Goal: Task Accomplishment & Management: Manage account settings

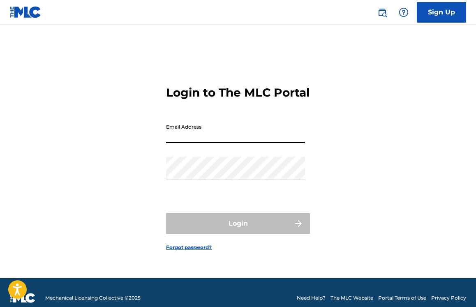
click at [196, 140] on input "Email Address" at bounding box center [235, 131] width 139 height 23
type input "[EMAIL_ADDRESS][DOMAIN_NAME]"
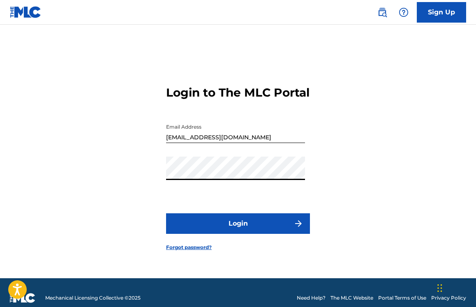
click at [249, 225] on button "Login" at bounding box center [238, 223] width 144 height 21
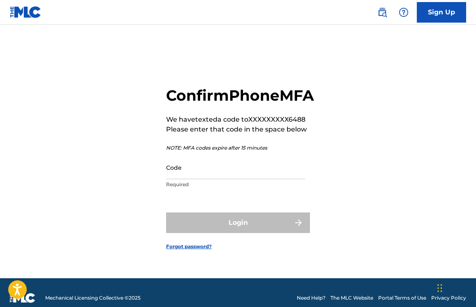
click at [201, 179] on input "Code" at bounding box center [235, 167] width 139 height 23
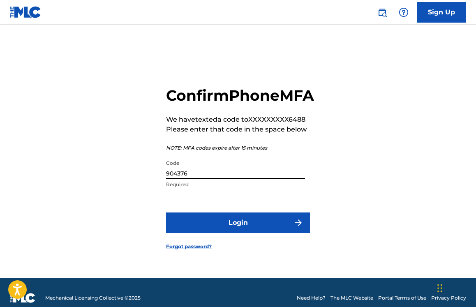
type input "904376"
click at [239, 233] on button "Login" at bounding box center [238, 222] width 144 height 21
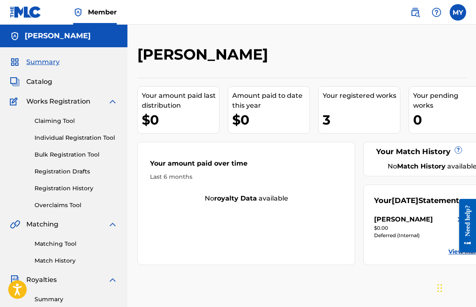
click at [43, 83] on span "Catalog" at bounding box center [39, 82] width 26 height 10
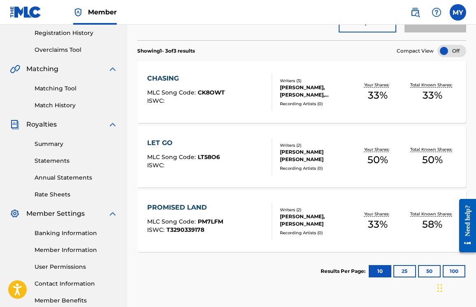
scroll to position [141, 0]
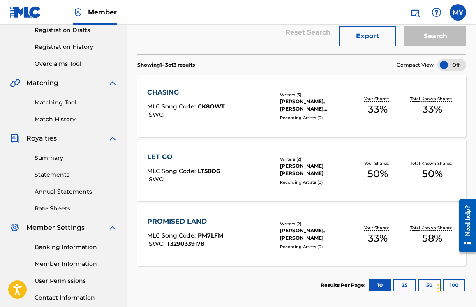
click at [165, 155] on div "LET GO" at bounding box center [183, 157] width 73 height 10
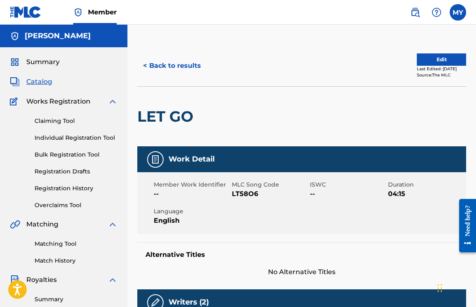
click at [441, 62] on button "Edit" at bounding box center [441, 59] width 49 height 12
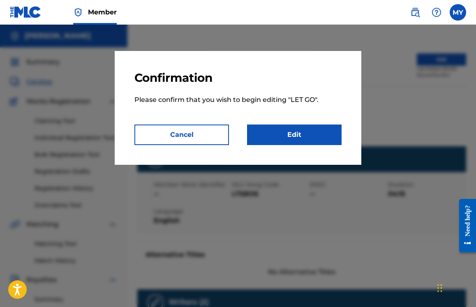
click at [302, 136] on link "Edit" at bounding box center [294, 135] width 95 height 21
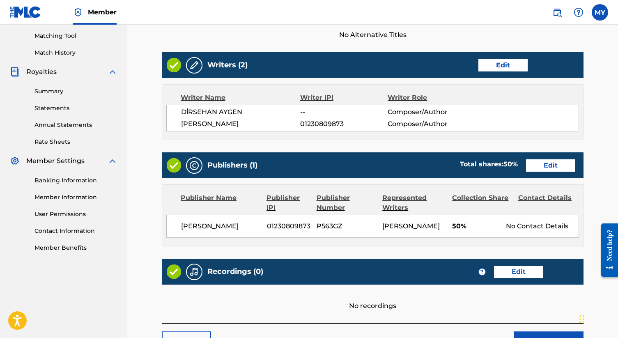
scroll to position [212, 0]
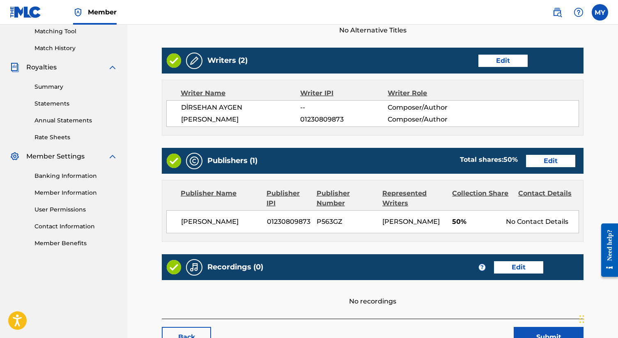
click at [475, 166] on link "Edit" at bounding box center [550, 161] width 49 height 12
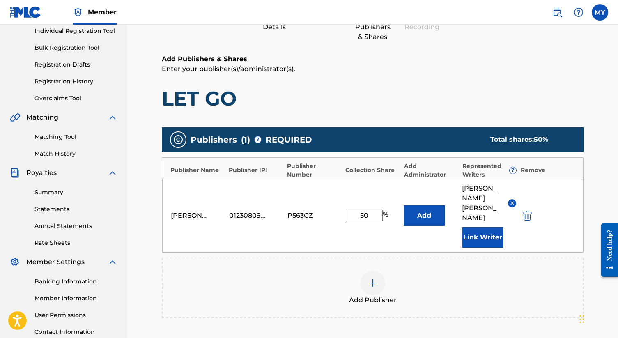
scroll to position [131, 0]
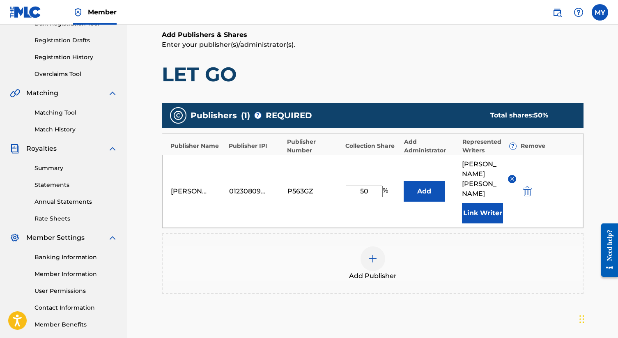
click at [475, 187] on img "submit" at bounding box center [527, 192] width 9 height 10
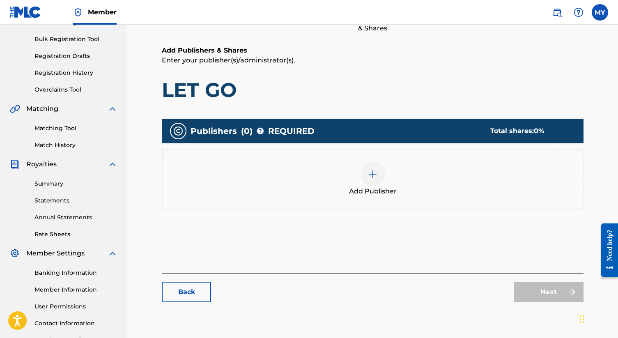
scroll to position [111, 0]
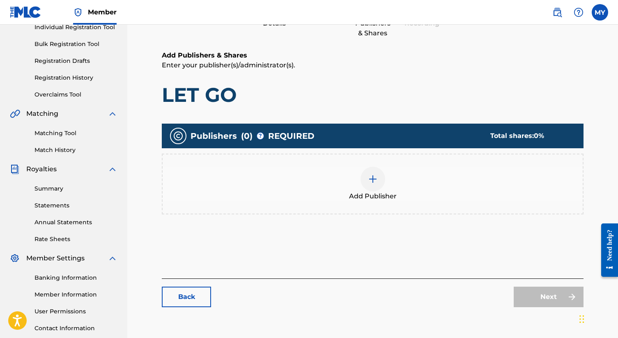
click at [475, 291] on div "Next" at bounding box center [549, 297] width 70 height 21
click at [181, 294] on link "Back" at bounding box center [186, 297] width 49 height 21
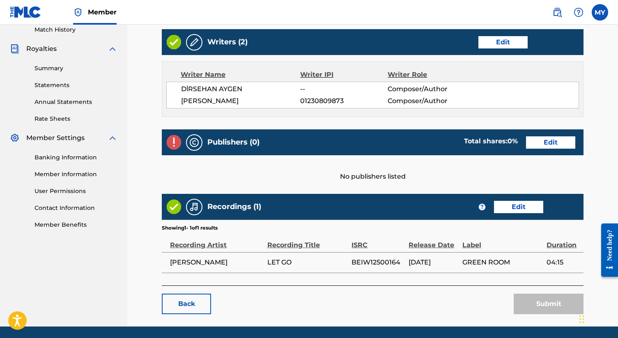
scroll to position [234, 0]
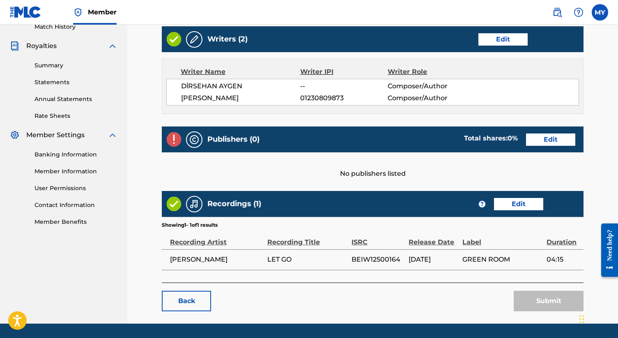
click at [475, 293] on div "Submit" at bounding box center [549, 301] width 70 height 21
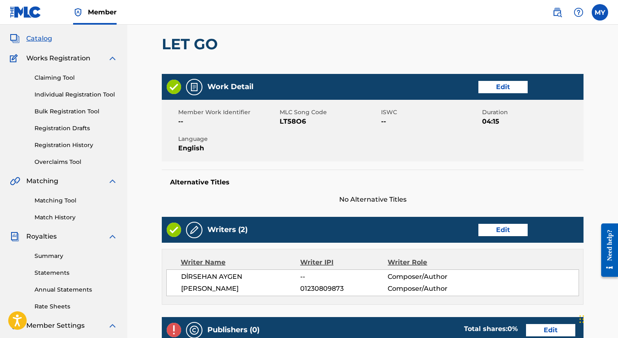
scroll to position [0, 0]
